Goal: Information Seeking & Learning: Learn about a topic

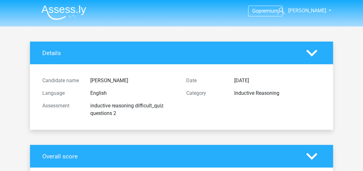
click at [65, 11] on img at bounding box center [63, 12] width 45 height 15
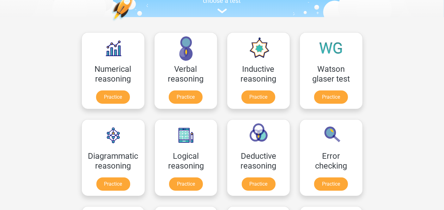
scroll to position [98, 0]
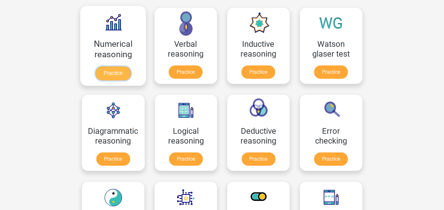
click at [116, 73] on link "Practice" at bounding box center [112, 73] width 35 height 14
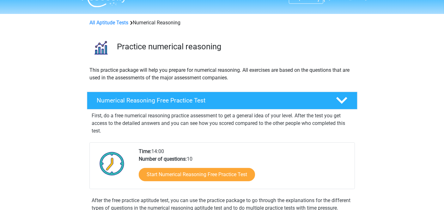
scroll to position [14, 0]
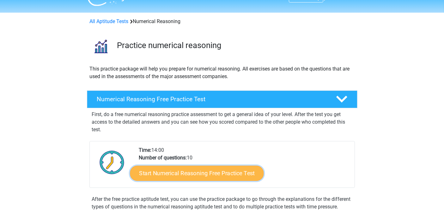
click at [221, 171] on link "Start Numerical Reasoning Free Practice Test" at bounding box center [197, 172] width 134 height 15
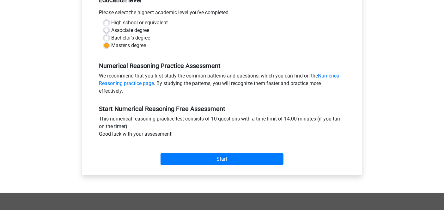
scroll to position [140, 0]
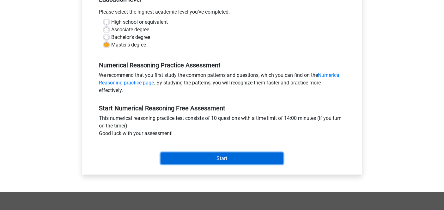
click at [211, 155] on input "Start" at bounding box center [221, 158] width 123 height 12
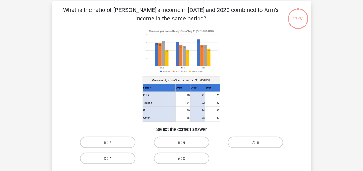
scroll to position [28, 0]
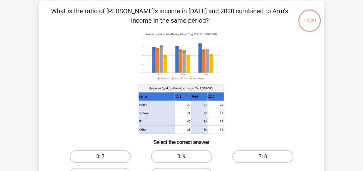
click at [91, 84] on icon at bounding box center [181, 82] width 254 height 104
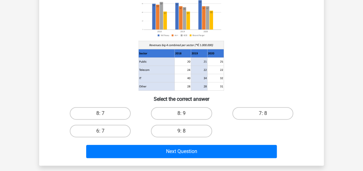
scroll to position [74, 0]
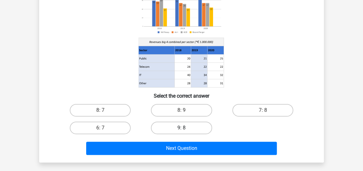
click at [192, 129] on label "9: 8" at bounding box center [181, 128] width 61 height 13
click at [186, 129] on input "9: 8" at bounding box center [184, 130] width 4 height 4
radio input "true"
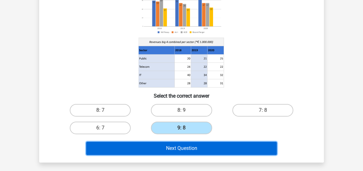
click at [173, 145] on button "Next Question" at bounding box center [181, 148] width 191 height 13
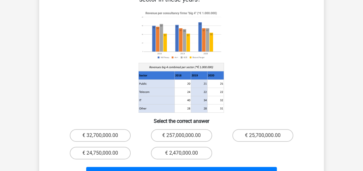
scroll to position [110, 0]
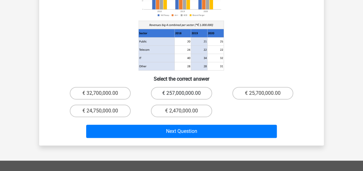
click at [179, 87] on label "€ 257,000,000.00" at bounding box center [181, 93] width 61 height 13
click at [182, 93] on input "€ 257,000,000.00" at bounding box center [184, 95] width 4 height 4
radio input "true"
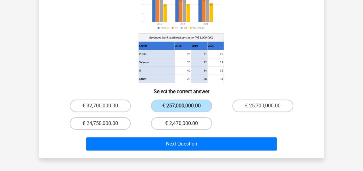
scroll to position [99, 0]
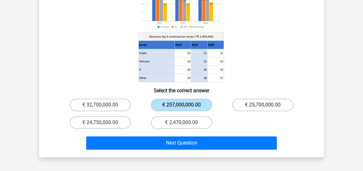
click at [261, 99] on label "€ 25,700,000.00" at bounding box center [262, 105] width 61 height 13
click at [263, 105] on input "€ 25,700,000.00" at bounding box center [265, 107] width 4 height 4
radio input "true"
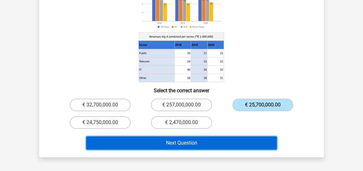
click at [186, 137] on button "Next Question" at bounding box center [181, 143] width 191 height 13
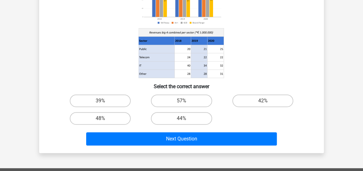
scroll to position [87, 0]
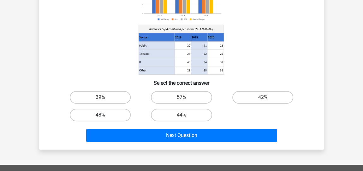
click at [86, 118] on label "48%" at bounding box center [100, 115] width 61 height 13
click at [100, 118] on input "48%" at bounding box center [102, 117] width 4 height 4
radio input "true"
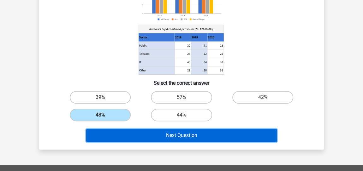
click at [200, 136] on button "Next Question" at bounding box center [181, 135] width 191 height 13
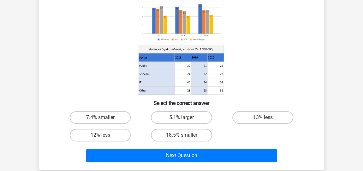
scroll to position [70, 0]
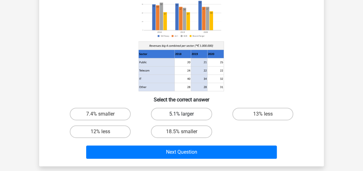
click at [194, 112] on label "5.1% larger" at bounding box center [181, 114] width 61 height 13
click at [186, 114] on input "5.1% larger" at bounding box center [184, 116] width 4 height 4
radio input "true"
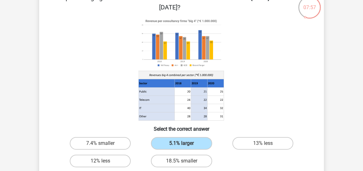
scroll to position [63, 0]
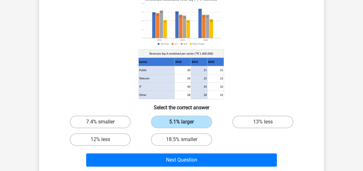
click at [94, 120] on label "7.4% smaller" at bounding box center [100, 122] width 61 height 13
click at [100, 122] on input "7.4% smaller" at bounding box center [102, 124] width 4 height 4
radio input "true"
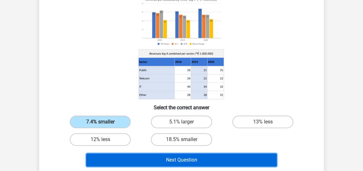
click at [192, 159] on button "Next Question" at bounding box center [181, 160] width 191 height 13
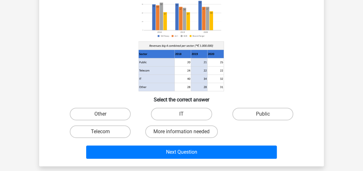
scroll to position [74, 0]
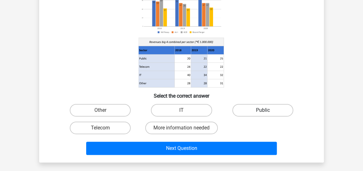
click at [263, 110] on label "Public" at bounding box center [262, 110] width 61 height 13
click at [263, 111] on input "Public" at bounding box center [265, 113] width 4 height 4
radio input "true"
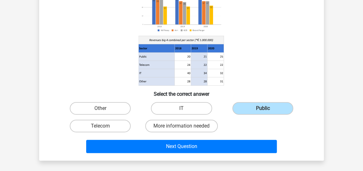
scroll to position [80, 0]
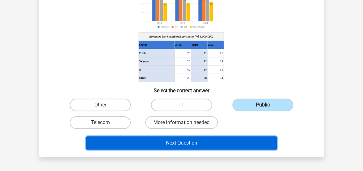
click at [217, 140] on button "Next Question" at bounding box center [181, 143] width 191 height 13
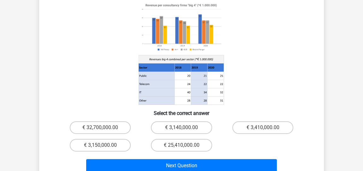
scroll to position [67, 0]
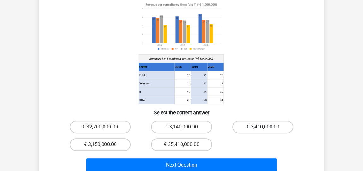
click at [258, 121] on label "€ 3,410,000.00" at bounding box center [262, 127] width 61 height 13
click at [263, 127] on input "€ 3,410,000.00" at bounding box center [265, 129] width 4 height 4
radio input "true"
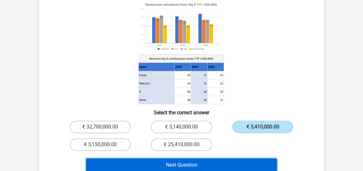
click at [180, 159] on button "Next Question" at bounding box center [181, 165] width 191 height 13
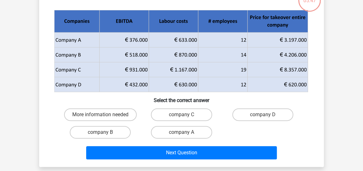
scroll to position [29, 0]
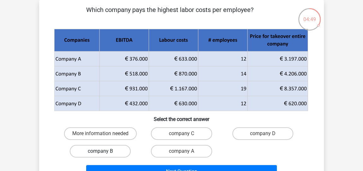
click at [115, 148] on label "company B" at bounding box center [100, 151] width 61 height 13
click at [105, 152] on input "company B" at bounding box center [102, 154] width 4 height 4
radio input "true"
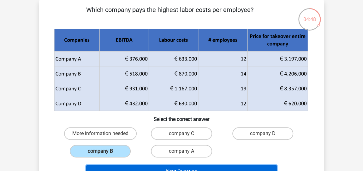
click at [171, 169] on button "Next Question" at bounding box center [181, 171] width 191 height 13
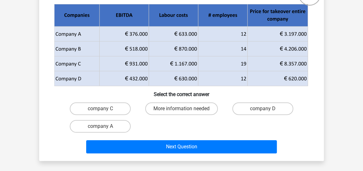
scroll to position [54, 0]
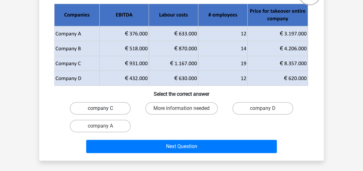
click at [115, 112] on label "company C" at bounding box center [100, 108] width 61 height 13
click at [105, 112] on input "company C" at bounding box center [102, 111] width 4 height 4
radio input "true"
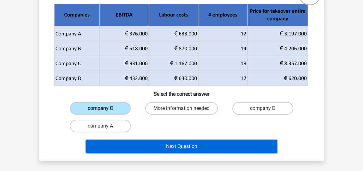
click at [180, 146] on button "Next Question" at bounding box center [181, 146] width 191 height 13
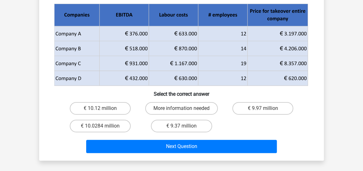
scroll to position [74, 0]
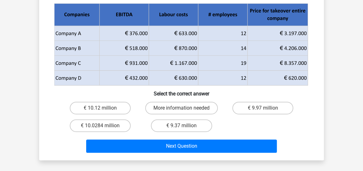
click at [266, 110] on input "€ 9.97 million" at bounding box center [265, 110] width 4 height 4
radio input "true"
click at [115, 128] on label "€ 10.0284 million" at bounding box center [100, 126] width 61 height 13
click at [105, 128] on input "€ 10.0284 million" at bounding box center [102, 128] width 4 height 4
radio input "true"
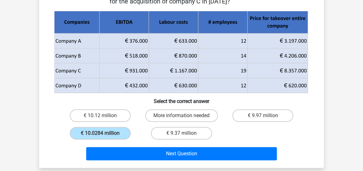
scroll to position [62, 0]
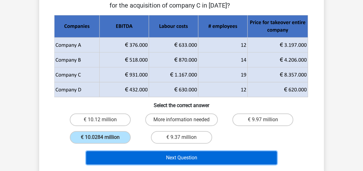
click at [189, 157] on button "Next Question" at bounding box center [181, 158] width 191 height 13
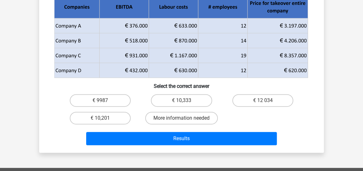
scroll to position [75, 0]
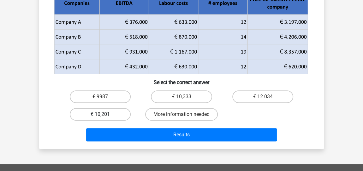
click at [93, 113] on label "€ 10,201" at bounding box center [100, 114] width 61 height 13
click at [100, 115] on input "€ 10,201" at bounding box center [102, 117] width 4 height 4
radio input "true"
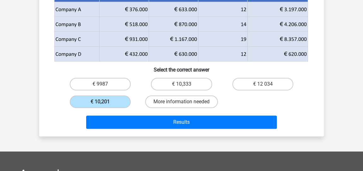
scroll to position [93, 0]
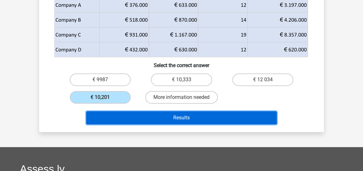
click at [236, 114] on button "Results" at bounding box center [181, 117] width 191 height 13
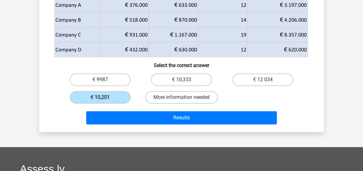
scroll to position [0, 0]
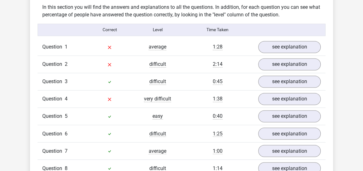
scroll to position [476, 0]
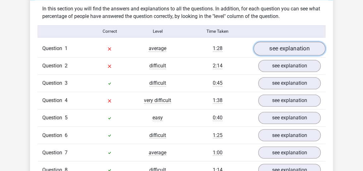
click at [263, 47] on link "see explanation" at bounding box center [290, 49] width 72 height 14
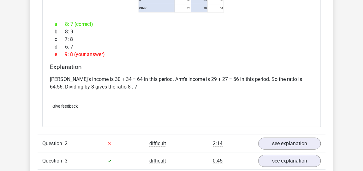
scroll to position [694, 0]
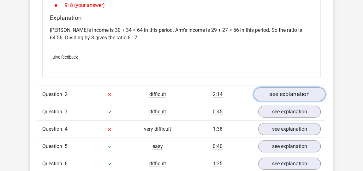
click at [284, 91] on link "see explanation" at bounding box center [290, 95] width 72 height 14
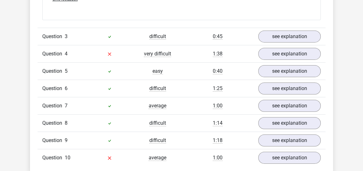
scroll to position [1048, 0]
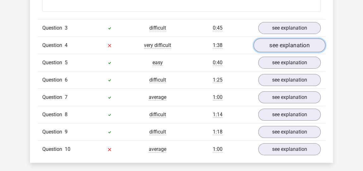
click at [278, 46] on link "see explanation" at bounding box center [290, 46] width 72 height 14
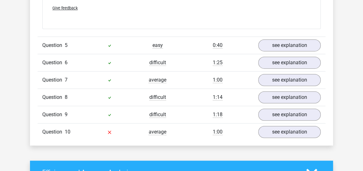
scroll to position [1358, 0]
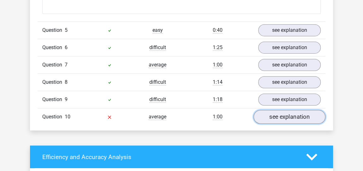
click at [280, 111] on link "see explanation" at bounding box center [290, 118] width 72 height 14
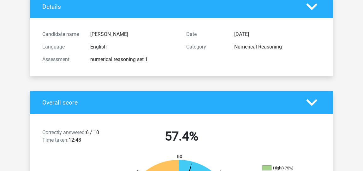
scroll to position [0, 0]
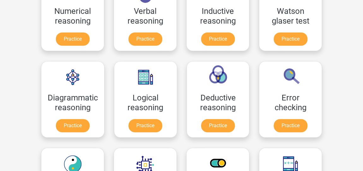
scroll to position [150, 0]
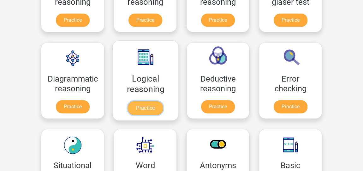
click at [146, 112] on link "Practice" at bounding box center [145, 108] width 35 height 14
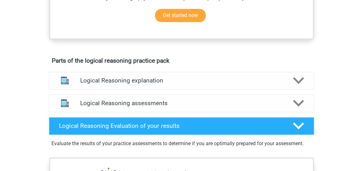
scroll to position [150, 0]
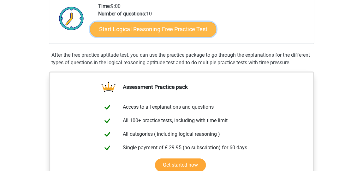
click at [168, 32] on link "Start Logical Reasoning Free Practice Test" at bounding box center [153, 28] width 126 height 15
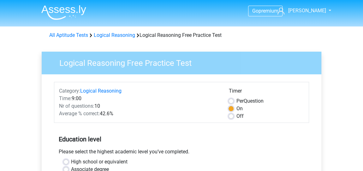
scroll to position [150, 0]
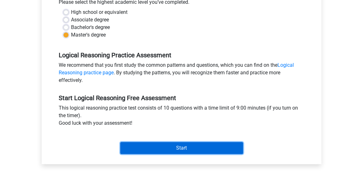
click at [190, 148] on input "Start" at bounding box center [181, 148] width 123 height 12
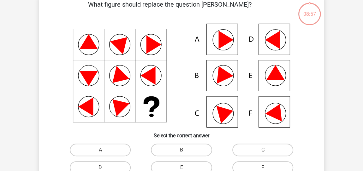
scroll to position [46, 0]
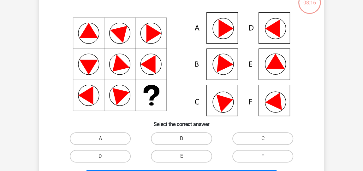
click at [261, 154] on label "F" at bounding box center [262, 156] width 61 height 13
click at [263, 157] on input "F" at bounding box center [265, 159] width 4 height 4
radio input "true"
click at [106, 135] on label "A" at bounding box center [100, 139] width 61 height 13
click at [105, 139] on input "A" at bounding box center [102, 141] width 4 height 4
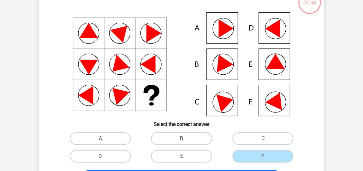
radio input "true"
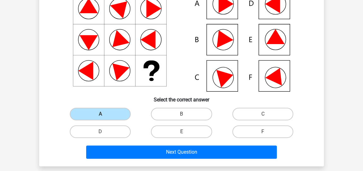
scroll to position [93, 0]
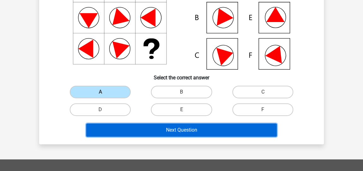
click at [244, 127] on button "Next Question" at bounding box center [181, 130] width 191 height 13
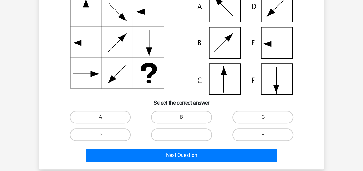
scroll to position [29, 0]
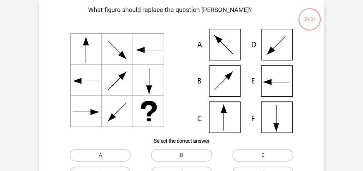
click at [250, 151] on label "C" at bounding box center [262, 155] width 61 height 13
click at [263, 156] on input "C" at bounding box center [265, 158] width 4 height 4
radio input "true"
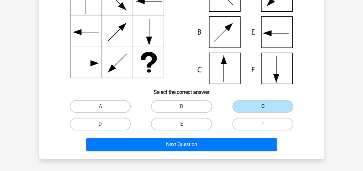
scroll to position [79, 0]
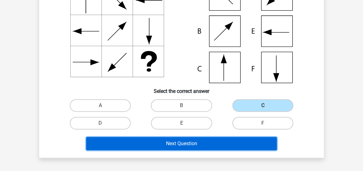
click at [209, 138] on button "Next Question" at bounding box center [181, 143] width 191 height 13
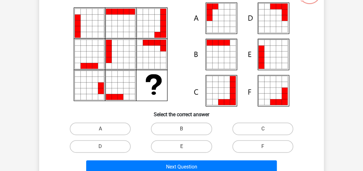
scroll to position [60, 0]
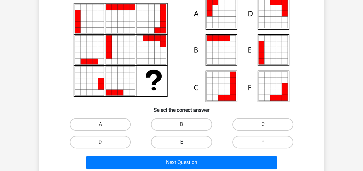
click at [193, 143] on label "E" at bounding box center [181, 142] width 61 height 13
click at [186, 143] on input "E" at bounding box center [184, 144] width 4 height 4
radio input "true"
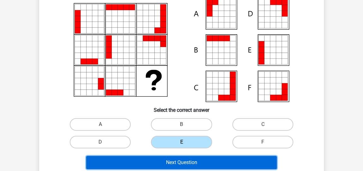
click at [200, 166] on button "Next Question" at bounding box center [181, 162] width 191 height 13
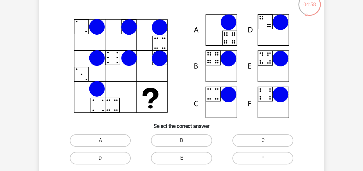
scroll to position [55, 0]
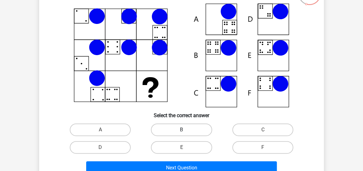
click at [186, 129] on label "B" at bounding box center [181, 130] width 61 height 13
click at [186, 130] on input "B" at bounding box center [184, 132] width 4 height 4
radio input "true"
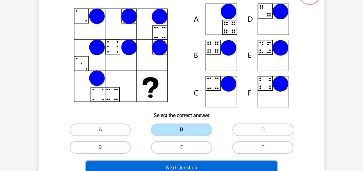
click at [192, 165] on button "Next Question" at bounding box center [181, 168] width 191 height 13
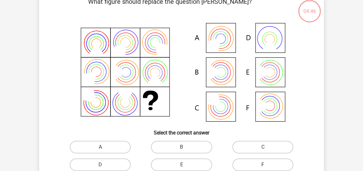
scroll to position [29, 0]
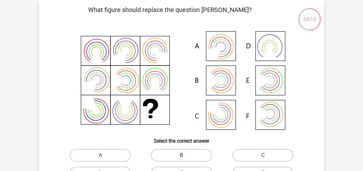
click at [181, 154] on label "B" at bounding box center [181, 155] width 61 height 13
click at [182, 156] on input "B" at bounding box center [184, 158] width 4 height 4
radio input "true"
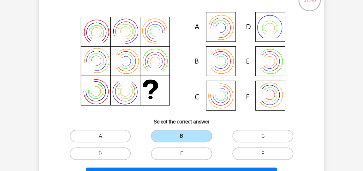
scroll to position [73, 0]
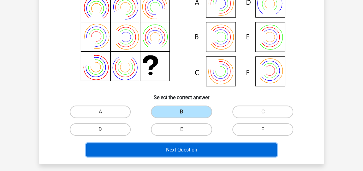
click at [207, 149] on button "Next Question" at bounding box center [181, 150] width 191 height 13
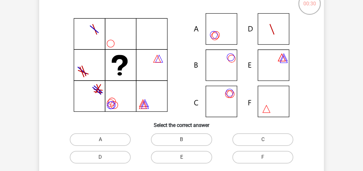
scroll to position [47, 0]
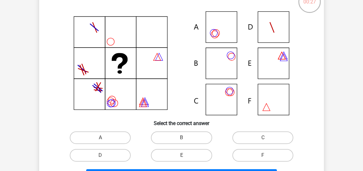
click at [266, 97] on icon at bounding box center [181, 63] width 254 height 104
click at [255, 153] on label "F" at bounding box center [262, 155] width 61 height 13
click at [263, 156] on input "F" at bounding box center [265, 158] width 4 height 4
radio input "true"
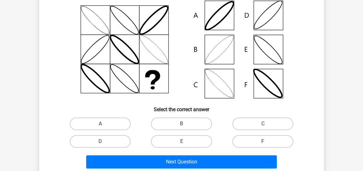
scroll to position [63, 0]
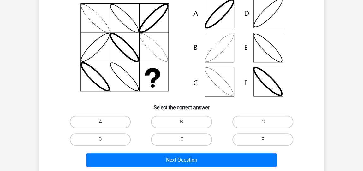
click at [254, 117] on label "C" at bounding box center [262, 122] width 61 height 13
click at [263, 122] on input "C" at bounding box center [265, 124] width 4 height 4
radio input "true"
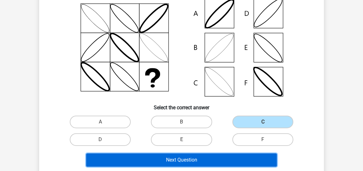
click at [207, 160] on button "Next Question" at bounding box center [181, 160] width 191 height 13
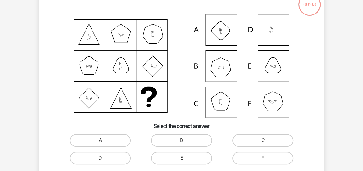
scroll to position [29, 0]
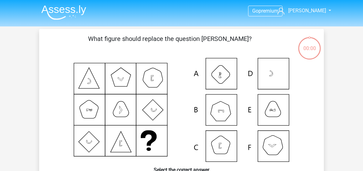
scroll to position [29, 0]
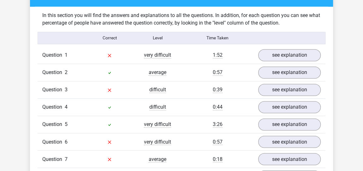
scroll to position [463, 0]
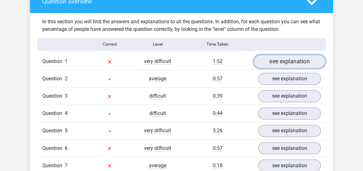
click at [287, 61] on link "see explanation" at bounding box center [290, 62] width 72 height 14
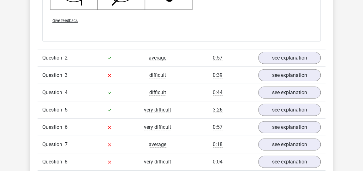
scroll to position [887, 0]
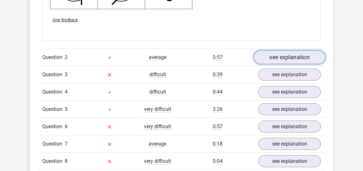
click at [277, 61] on link "see explanation" at bounding box center [290, 58] width 72 height 14
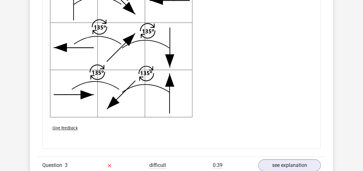
scroll to position [1337, 0]
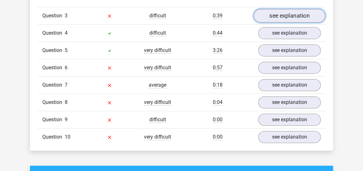
click at [289, 17] on link "see explanation" at bounding box center [290, 16] width 72 height 14
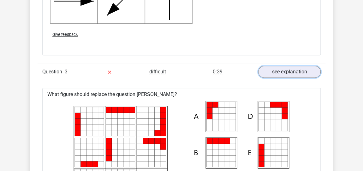
scroll to position [1279, 0]
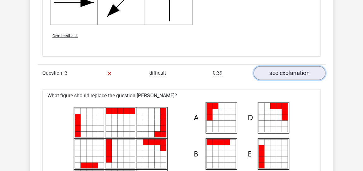
click at [272, 70] on link "see explanation" at bounding box center [290, 73] width 72 height 14
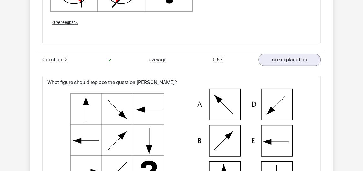
scroll to position [843, 0]
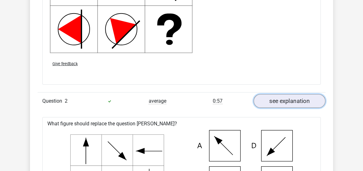
click at [285, 98] on link "see explanation" at bounding box center [290, 101] width 72 height 14
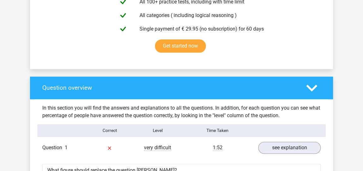
scroll to position [372, 0]
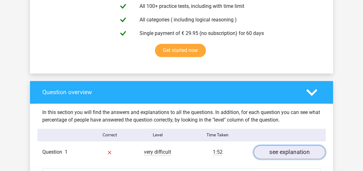
click at [280, 154] on link "see explanation" at bounding box center [290, 153] width 72 height 14
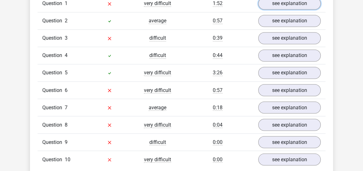
scroll to position [522, 0]
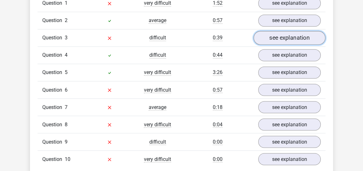
click at [296, 38] on link "see explanation" at bounding box center [290, 38] width 72 height 14
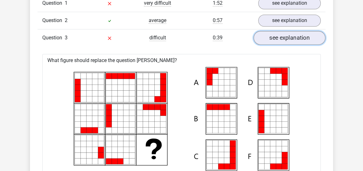
click at [296, 38] on link "see explanation" at bounding box center [290, 38] width 72 height 14
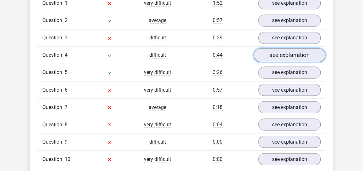
click at [282, 51] on link "see explanation" at bounding box center [290, 55] width 72 height 14
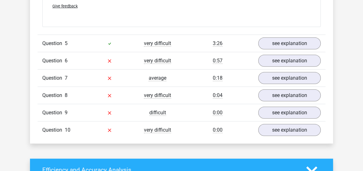
scroll to position [822, 0]
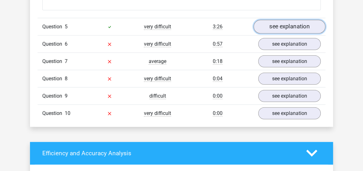
click at [282, 23] on link "see explanation" at bounding box center [290, 27] width 72 height 14
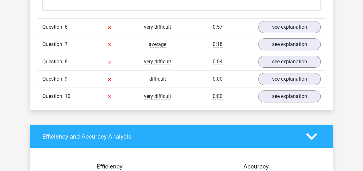
scroll to position [1272, 0]
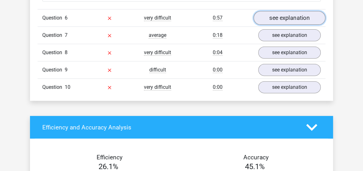
click at [278, 15] on link "see explanation" at bounding box center [290, 18] width 72 height 14
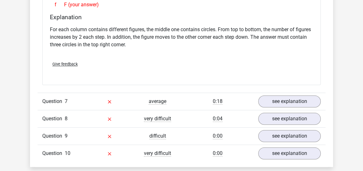
scroll to position [1467, 0]
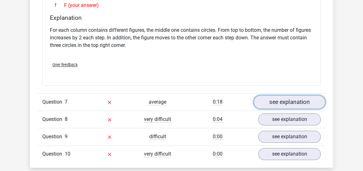
click at [263, 96] on link "see explanation" at bounding box center [290, 103] width 72 height 14
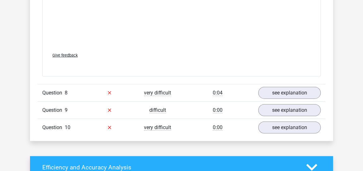
scroll to position [1926, 0]
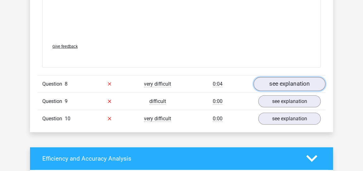
click at [275, 77] on link "see explanation" at bounding box center [290, 84] width 72 height 14
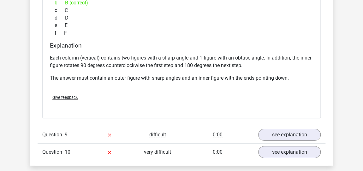
scroll to position [2213, 0]
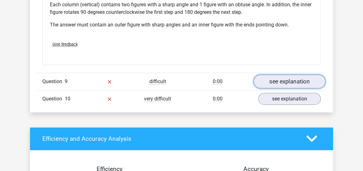
click at [275, 77] on link "see explanation" at bounding box center [290, 82] width 72 height 14
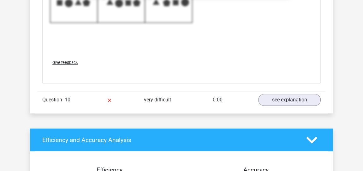
scroll to position [2638, 0]
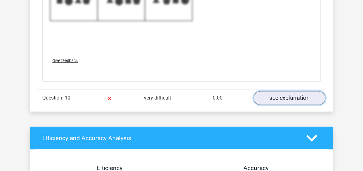
click at [285, 93] on link "see explanation" at bounding box center [290, 98] width 72 height 14
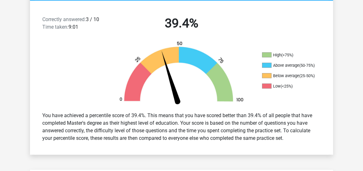
scroll to position [0, 0]
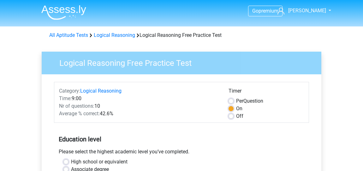
scroll to position [150, 0]
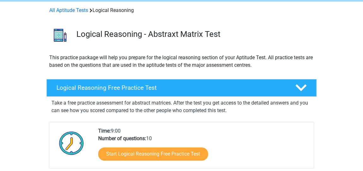
scroll to position [1, 0]
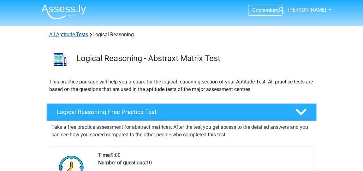
click at [83, 34] on link "All Aptitude Tests" at bounding box center [68, 35] width 39 height 6
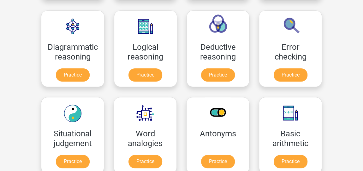
scroll to position [182, 0]
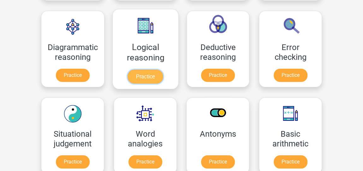
click at [138, 75] on link "Practice" at bounding box center [145, 77] width 35 height 14
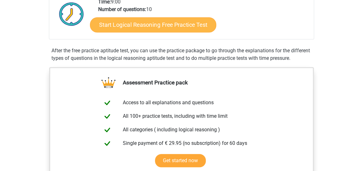
scroll to position [150, 0]
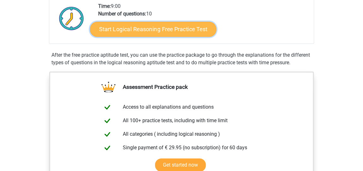
click at [152, 34] on link "Start Logical Reasoning Free Practice Test" at bounding box center [153, 28] width 126 height 15
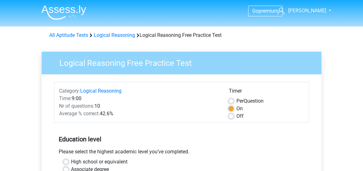
click at [236, 114] on label "Off" at bounding box center [239, 117] width 7 height 8
click at [230, 114] on input "Off" at bounding box center [231, 116] width 5 height 6
radio input "true"
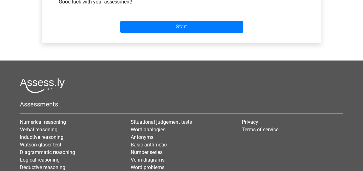
scroll to position [287, 0]
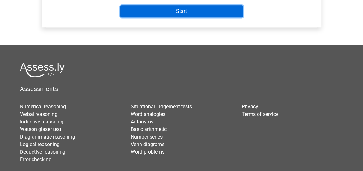
click at [184, 7] on input "Start" at bounding box center [181, 11] width 123 height 12
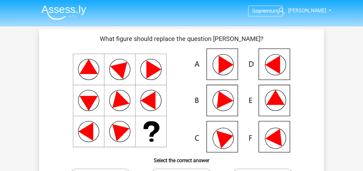
scroll to position [150, 0]
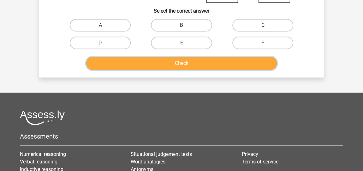
click at [186, 65] on button "Check" at bounding box center [181, 63] width 191 height 13
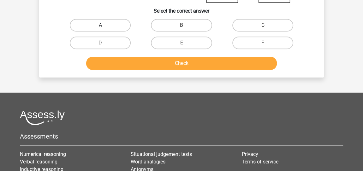
click at [93, 22] on label "A" at bounding box center [100, 25] width 61 height 13
click at [100, 25] on input "A" at bounding box center [102, 27] width 4 height 4
radio input "true"
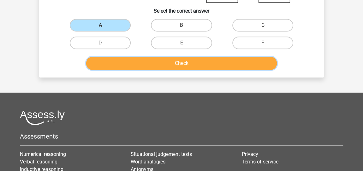
click at [183, 62] on button "Check" at bounding box center [181, 63] width 191 height 13
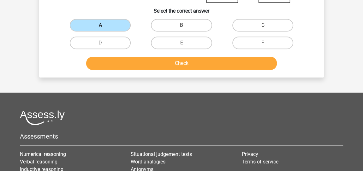
click at [106, 21] on label "A" at bounding box center [100, 25] width 61 height 13
click at [105, 25] on input "A" at bounding box center [102, 27] width 4 height 4
click at [170, 28] on label "B" at bounding box center [181, 25] width 61 height 13
click at [182, 28] on input "B" at bounding box center [184, 27] width 4 height 4
radio input "true"
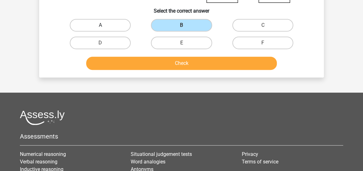
click at [106, 23] on label "A" at bounding box center [100, 25] width 61 height 13
click at [105, 25] on input "A" at bounding box center [102, 27] width 4 height 4
radio input "true"
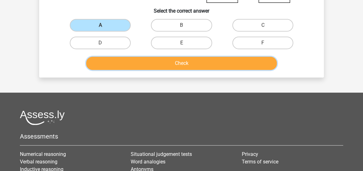
click at [188, 59] on button "Check" at bounding box center [181, 63] width 191 height 13
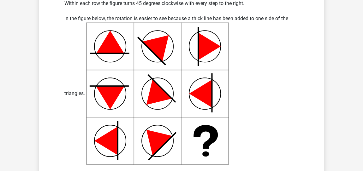
scroll to position [196, 0]
